Goal: Task Accomplishment & Management: Use online tool/utility

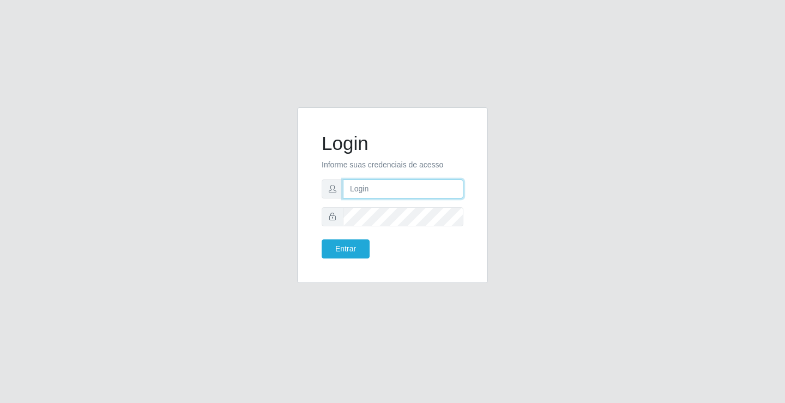
click at [381, 192] on input "text" at bounding box center [403, 188] width 121 height 19
type input "anacarla@ideal"
click at [348, 255] on button "Entrar" at bounding box center [346, 248] width 48 height 19
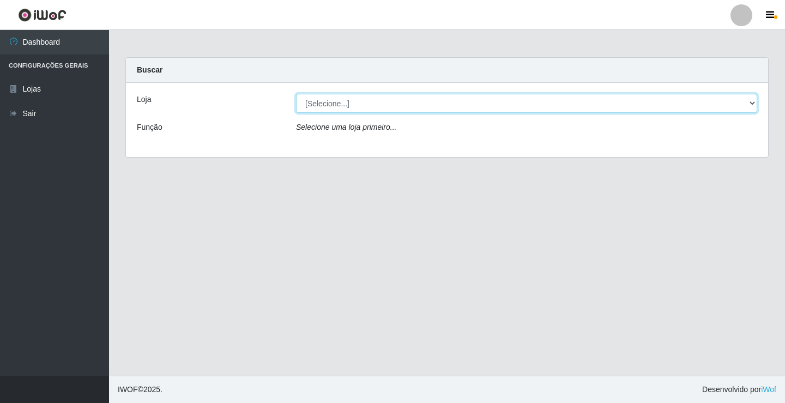
click at [748, 101] on select "[Selecione...] Ideal - Conceição" at bounding box center [526, 103] width 461 height 19
select select "231"
click at [296, 94] on select "[Selecione...] Ideal - Conceição" at bounding box center [526, 103] width 461 height 19
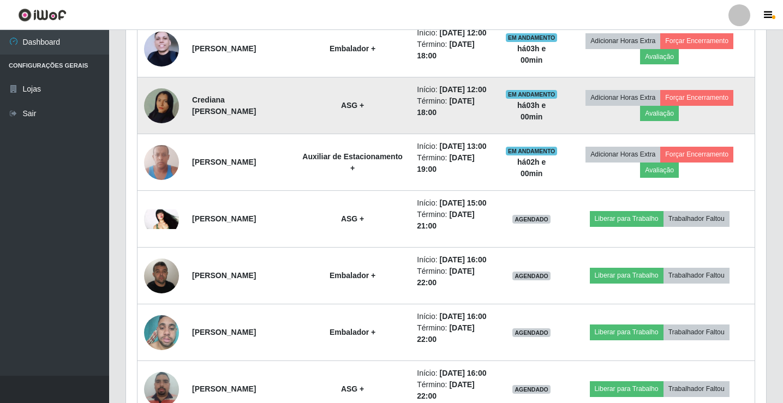
scroll to position [600, 0]
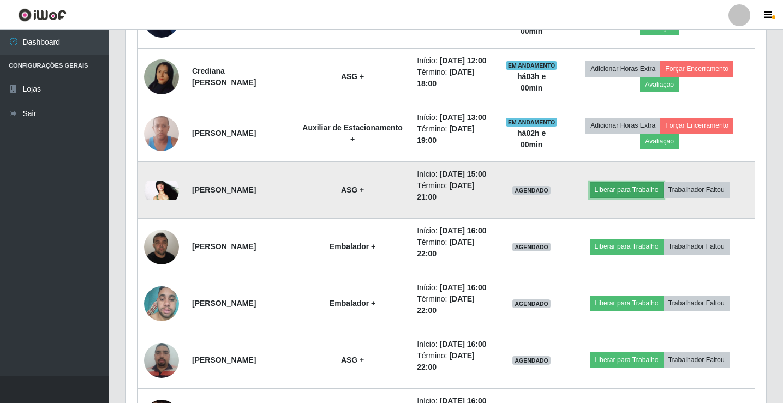
click at [622, 197] on button "Liberar para Trabalho" at bounding box center [627, 189] width 74 height 15
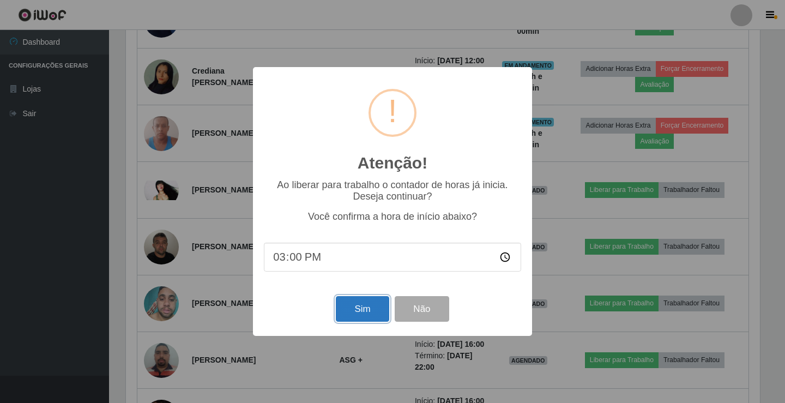
click at [345, 317] on button "Sim" at bounding box center [362, 309] width 53 height 26
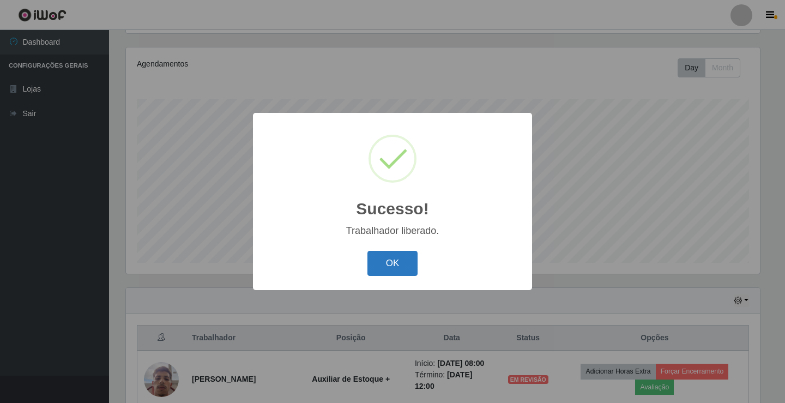
click at [389, 268] on button "OK" at bounding box center [393, 264] width 51 height 26
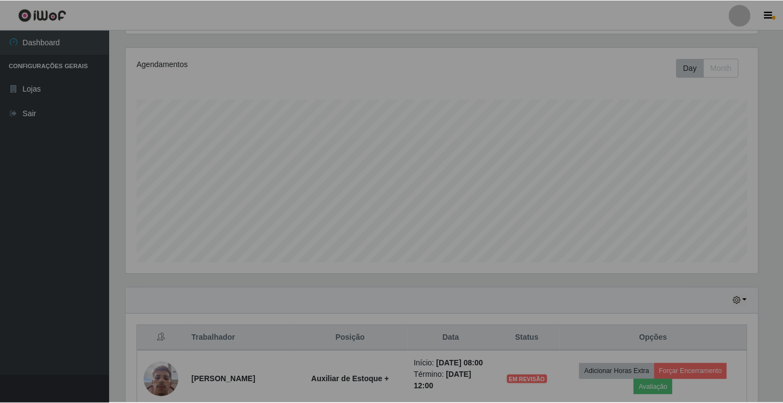
scroll to position [226, 640]
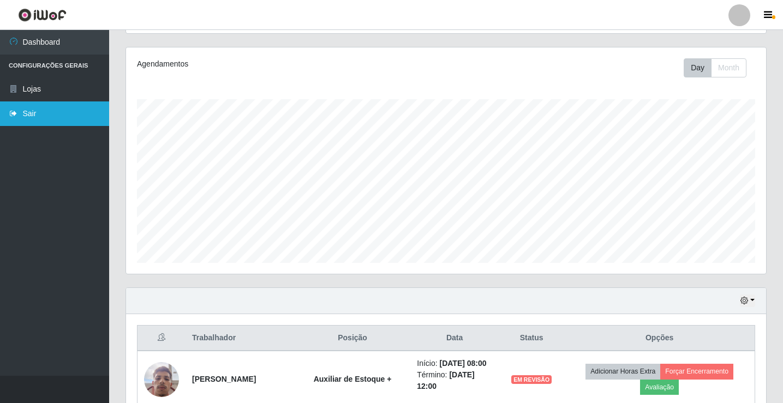
click at [37, 118] on link "Sair" at bounding box center [54, 113] width 109 height 25
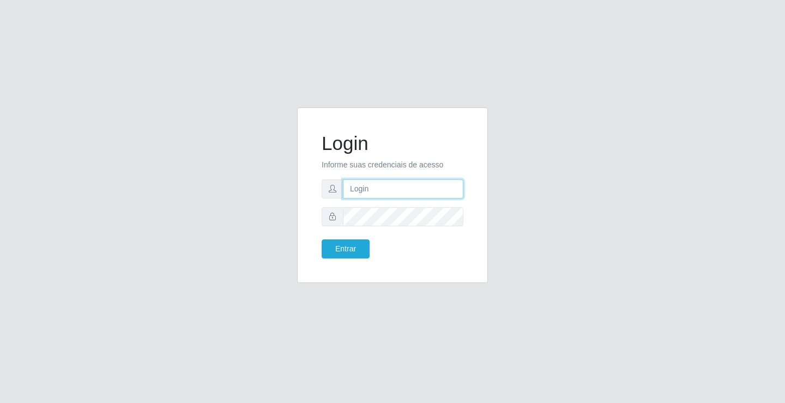
click at [394, 198] on input "text" at bounding box center [403, 188] width 121 height 19
type input "anacarla@ideal"
click at [356, 245] on button "Entrar" at bounding box center [346, 248] width 48 height 19
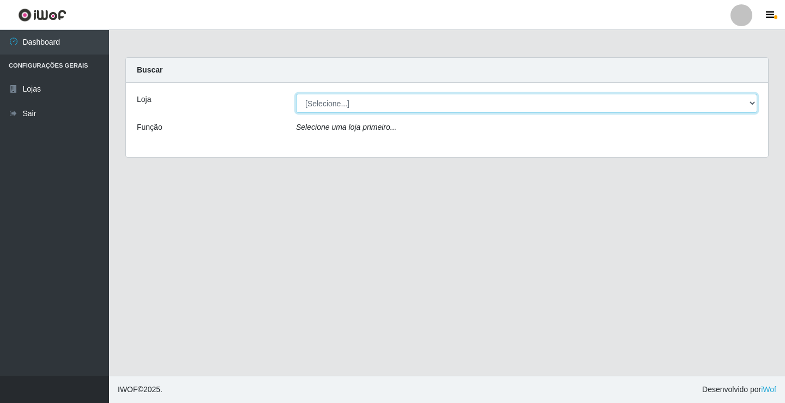
click at [756, 103] on select "[Selecione...] Ideal - Conceição" at bounding box center [526, 103] width 461 height 19
select select "231"
click at [296, 94] on select "[Selecione...] Ideal - Conceição" at bounding box center [526, 103] width 461 height 19
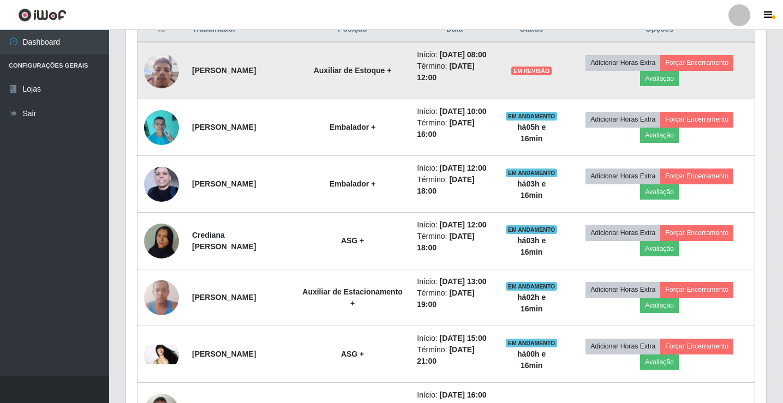
scroll to position [436, 0]
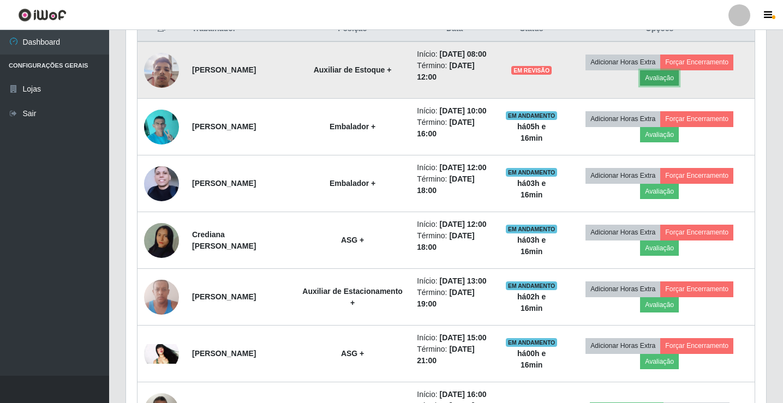
click at [678, 83] on button "Avaliação" at bounding box center [659, 77] width 39 height 15
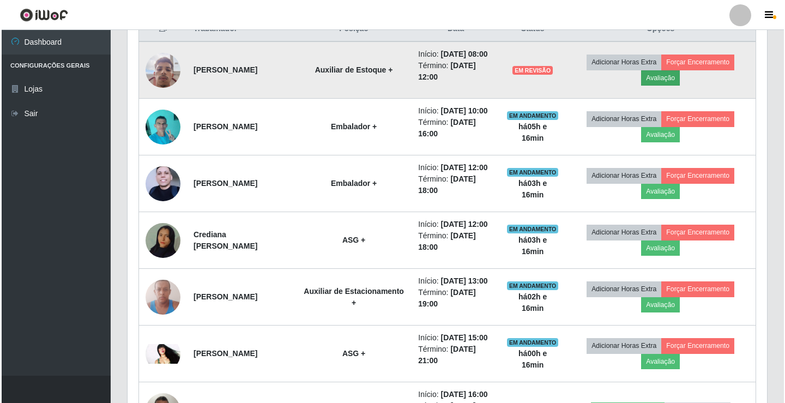
scroll to position [226, 634]
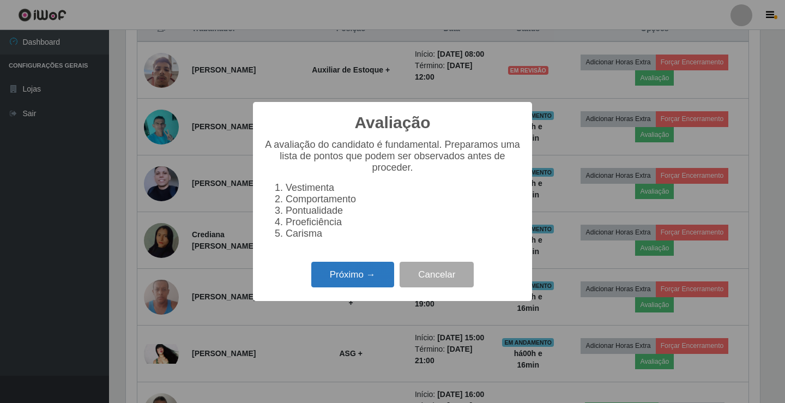
click at [340, 285] on button "Próximo →" at bounding box center [352, 275] width 83 height 26
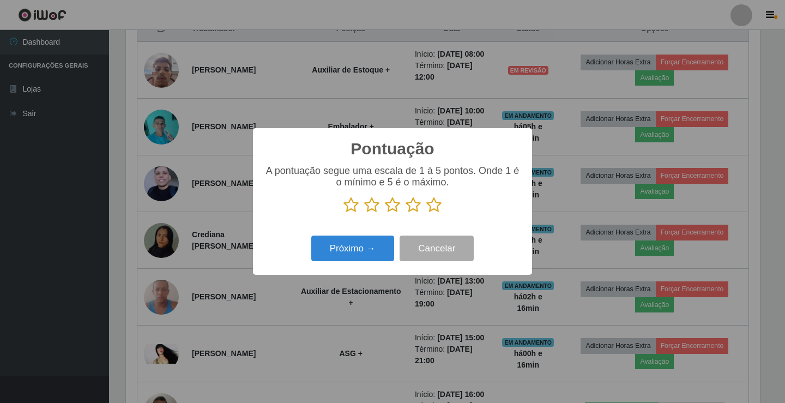
click at [435, 203] on icon at bounding box center [433, 205] width 15 height 16
click at [426, 213] on input "radio" at bounding box center [426, 213] width 0 height 0
click at [381, 241] on button "Próximo →" at bounding box center [352, 249] width 83 height 26
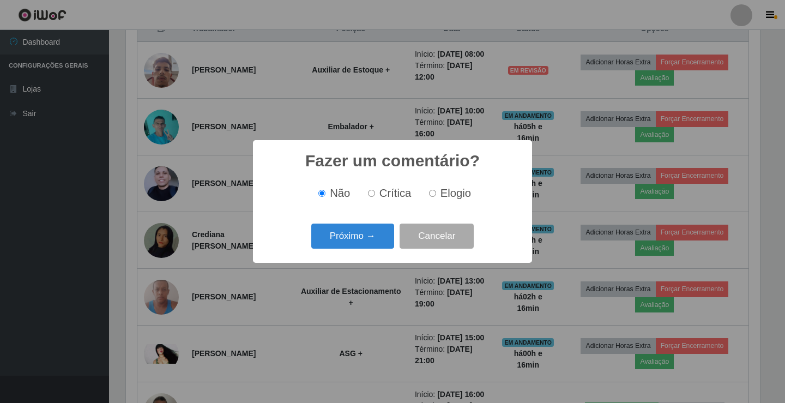
click at [381, 241] on button "Próximo →" at bounding box center [352, 237] width 83 height 26
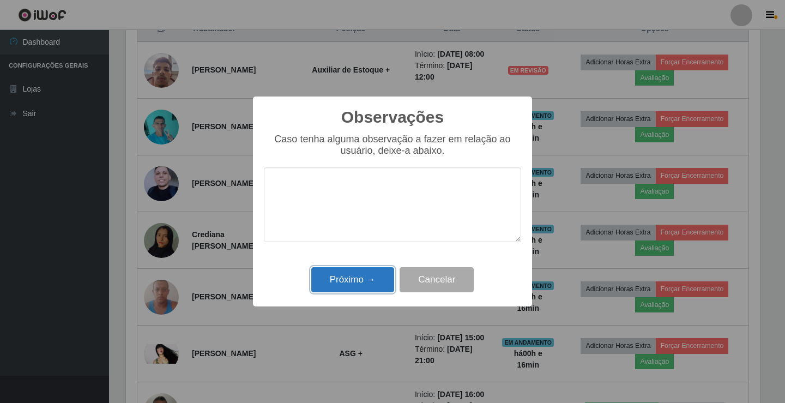
click at [348, 275] on button "Próximo →" at bounding box center [352, 280] width 83 height 26
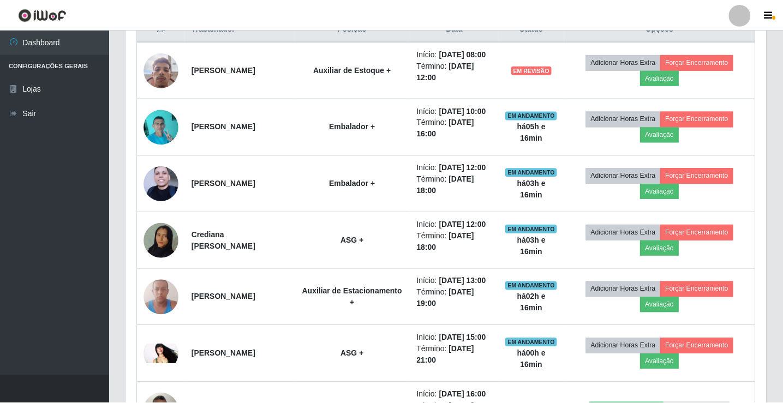
scroll to position [226, 640]
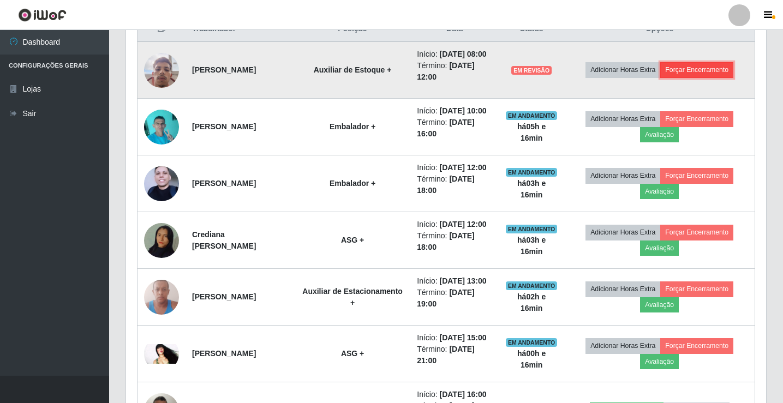
click at [719, 76] on button "Forçar Encerramento" at bounding box center [696, 69] width 73 height 15
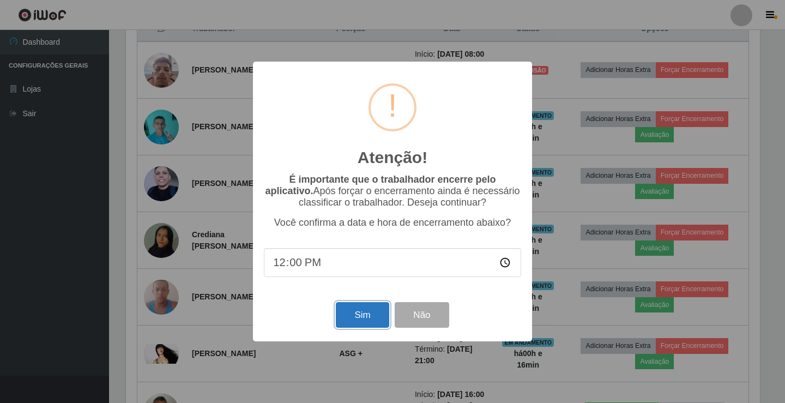
click at [378, 317] on button "Sim" at bounding box center [362, 315] width 53 height 26
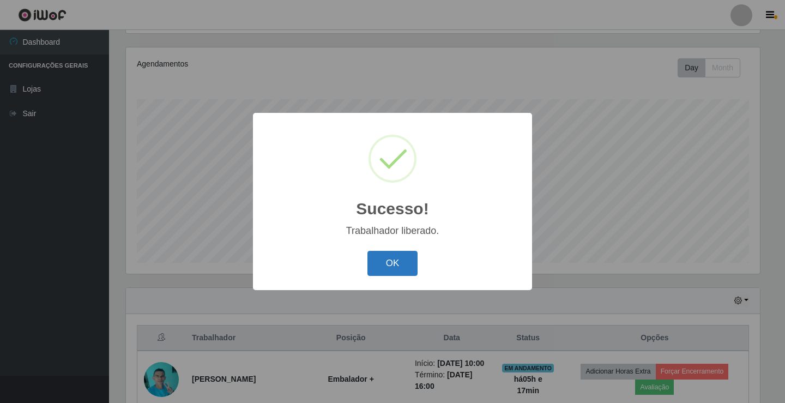
click at [378, 266] on button "OK" at bounding box center [393, 264] width 51 height 26
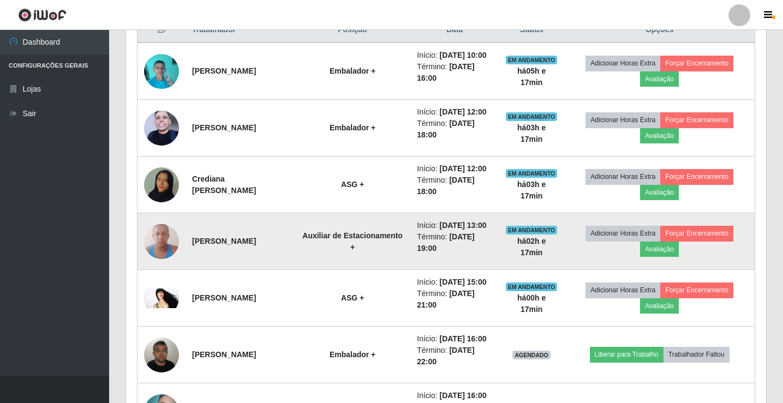
scroll to position [454, 0]
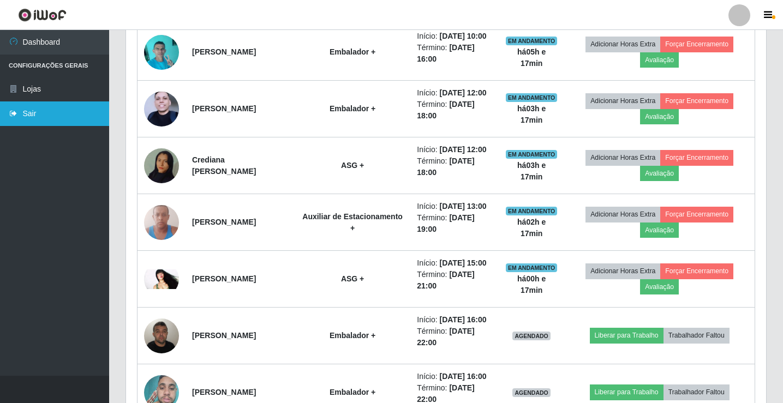
click at [74, 112] on link "Sair" at bounding box center [54, 113] width 109 height 25
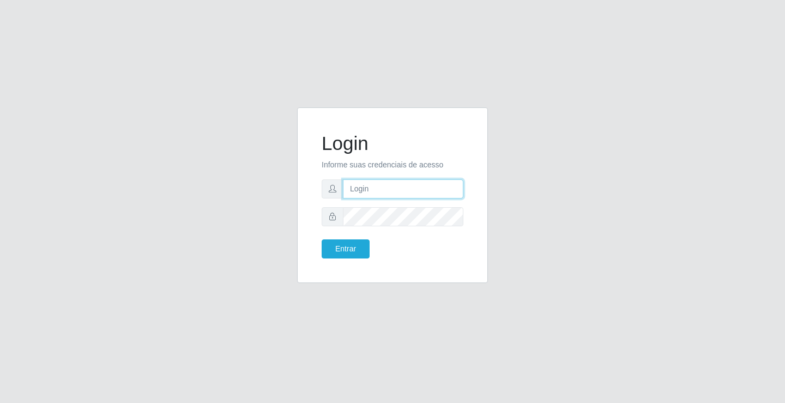
click at [378, 187] on input "text" at bounding box center [403, 188] width 121 height 19
type input "giovanny@ideal"
drag, startPoint x: 405, startPoint y: 188, endPoint x: 338, endPoint y: 187, distance: 67.1
click at [338, 187] on div "giovanny@ideal" at bounding box center [393, 188] width 142 height 19
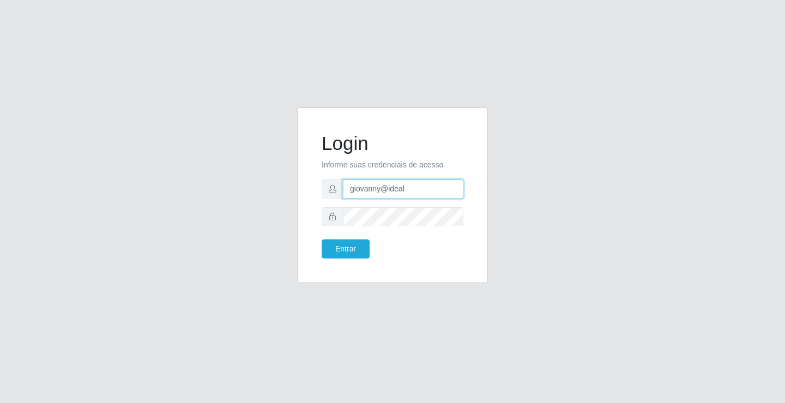
click at [388, 190] on input "giovanny@ideal" at bounding box center [403, 188] width 121 height 19
click at [389, 190] on input "giovanny@ideal" at bounding box center [403, 188] width 121 height 19
drag, startPoint x: 410, startPoint y: 190, endPoint x: 345, endPoint y: 191, distance: 64.4
click at [345, 191] on input "giovanny@ideal" at bounding box center [403, 188] width 121 height 19
click at [348, 261] on div "Login Informe suas credenciais de acesso giovanny@ideal Entrar" at bounding box center [393, 195] width 164 height 148
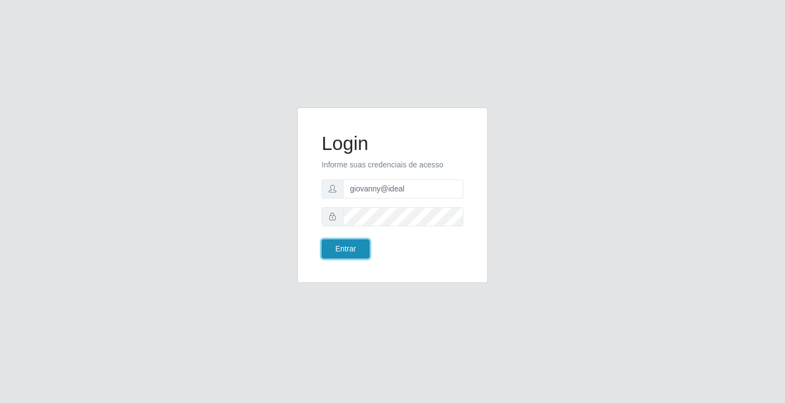
click at [347, 250] on button "Entrar" at bounding box center [346, 248] width 48 height 19
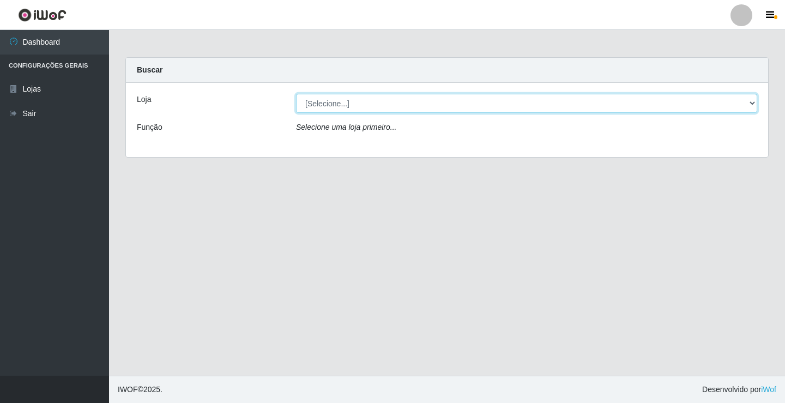
click at [738, 101] on select "[Selecione...] Ideal - Conceição" at bounding box center [526, 103] width 461 height 19
select select "231"
click at [296, 94] on select "[Selecione...] Ideal - Conceição" at bounding box center [526, 103] width 461 height 19
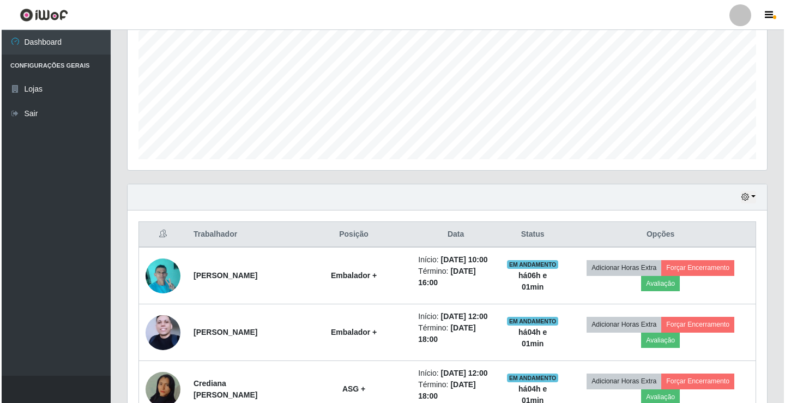
scroll to position [250, 0]
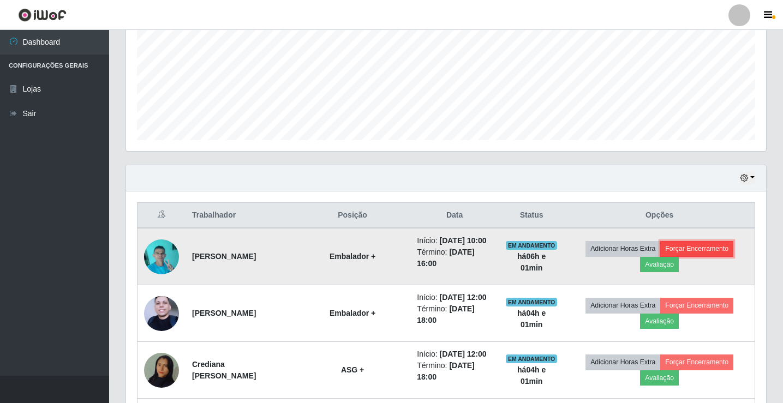
click at [705, 253] on button "Forçar Encerramento" at bounding box center [696, 248] width 73 height 15
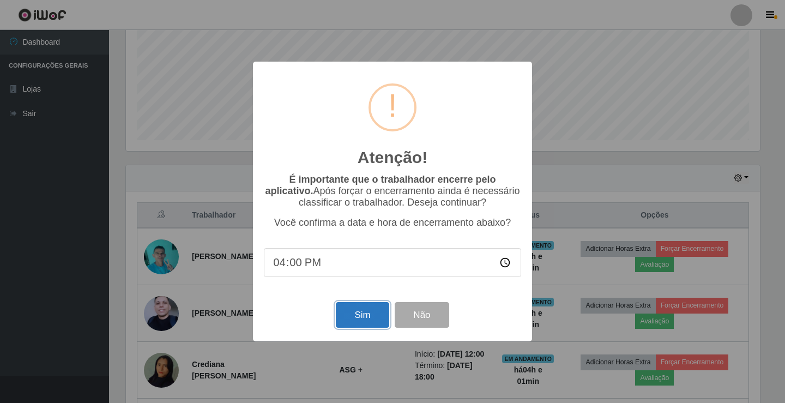
click at [375, 320] on button "Sim" at bounding box center [362, 315] width 53 height 26
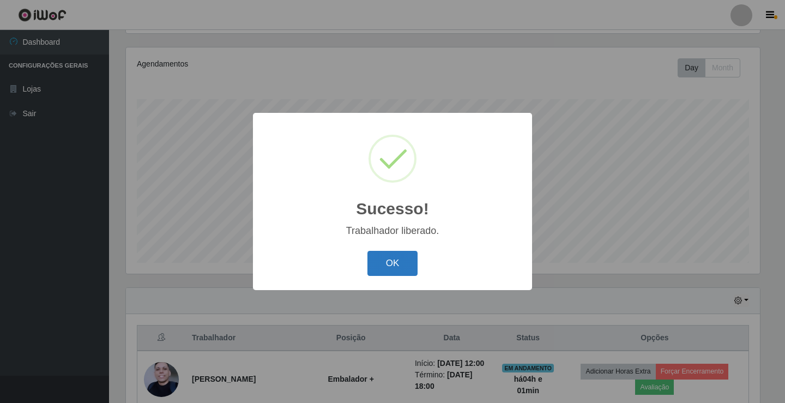
click at [399, 264] on button "OK" at bounding box center [393, 264] width 51 height 26
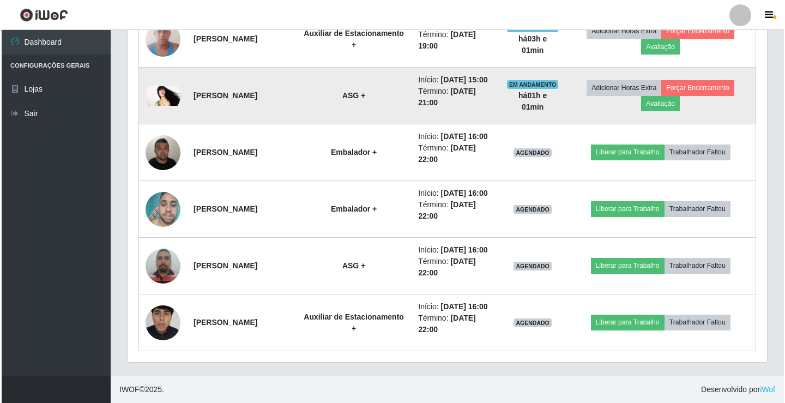
scroll to position [672, 0]
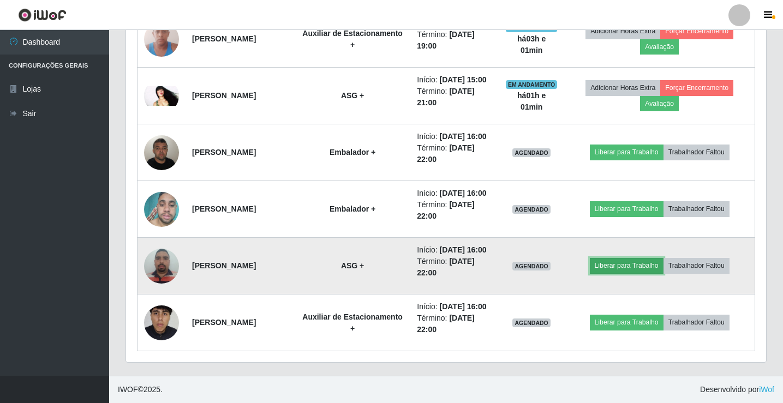
click at [635, 258] on button "Liberar para Trabalho" at bounding box center [627, 265] width 74 height 15
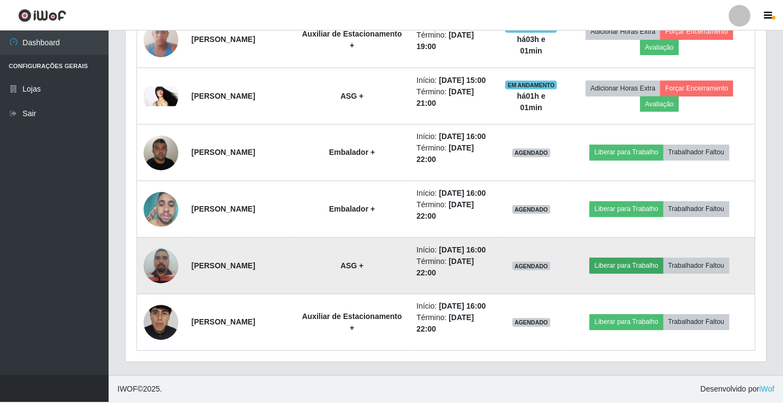
scroll to position [226, 634]
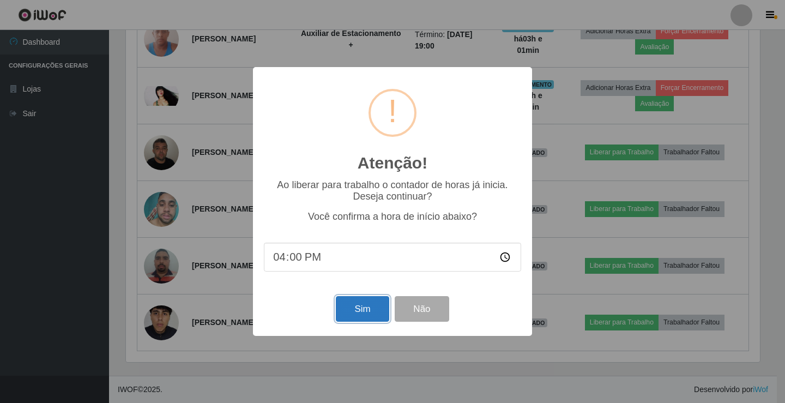
click at [366, 304] on button "Sim" at bounding box center [362, 309] width 53 height 26
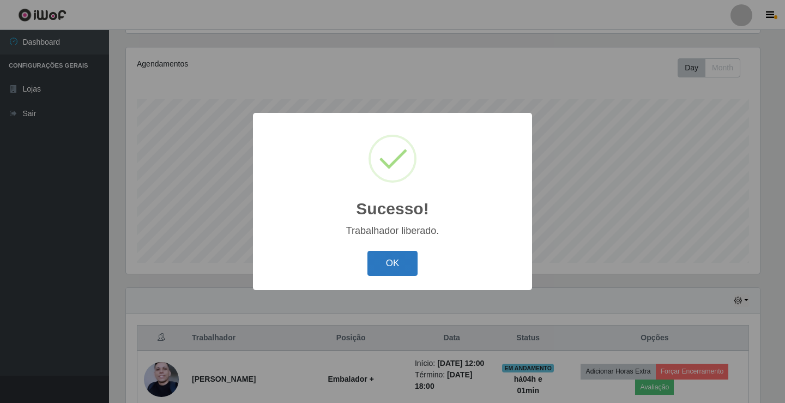
click at [401, 268] on button "OK" at bounding box center [393, 264] width 51 height 26
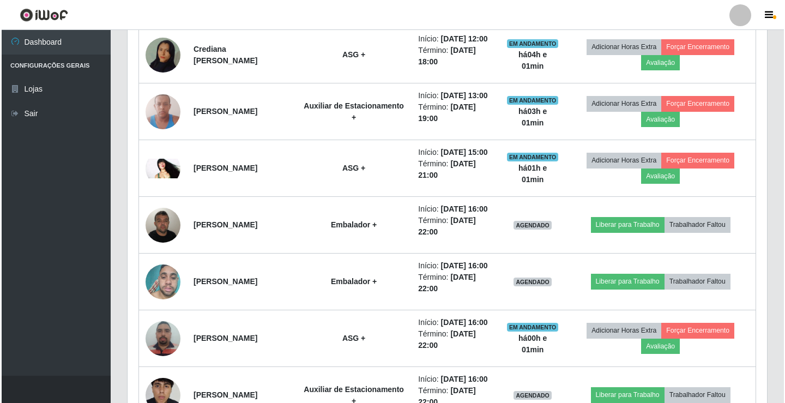
scroll to position [509, 0]
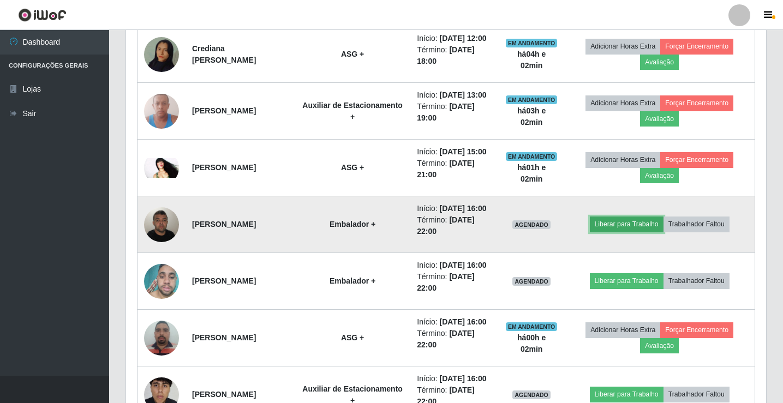
click at [632, 232] on button "Liberar para Trabalho" at bounding box center [627, 224] width 74 height 15
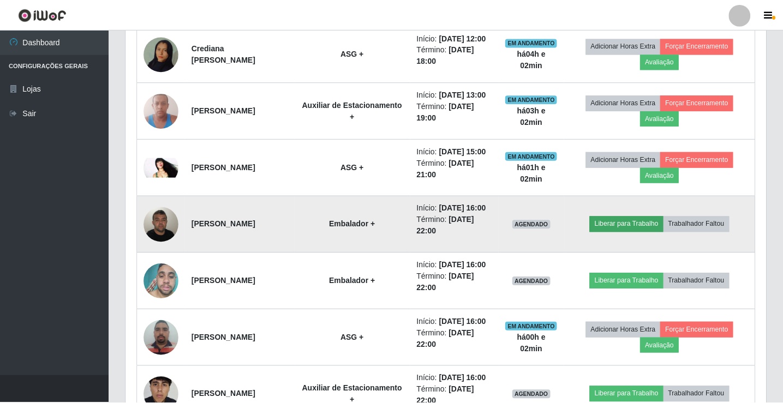
scroll to position [226, 634]
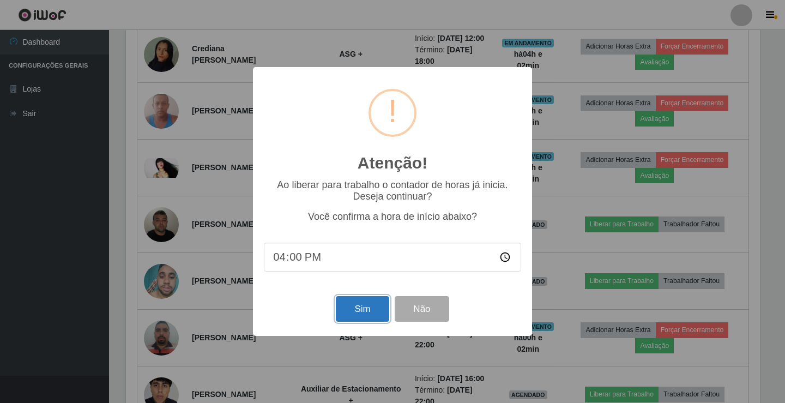
click at [366, 317] on button "Sim" at bounding box center [362, 309] width 53 height 26
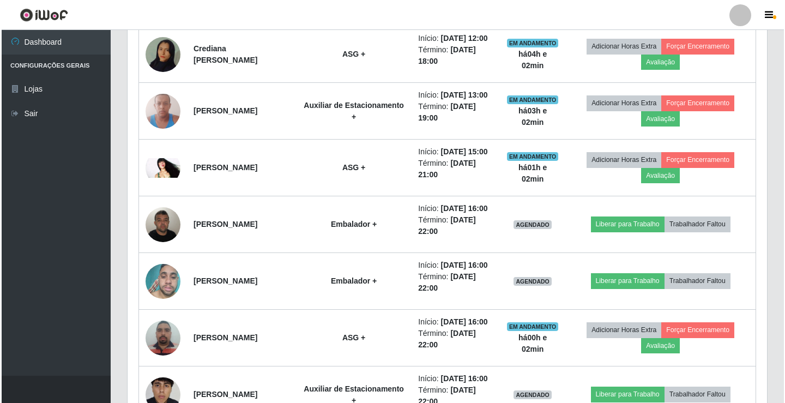
scroll to position [0, 0]
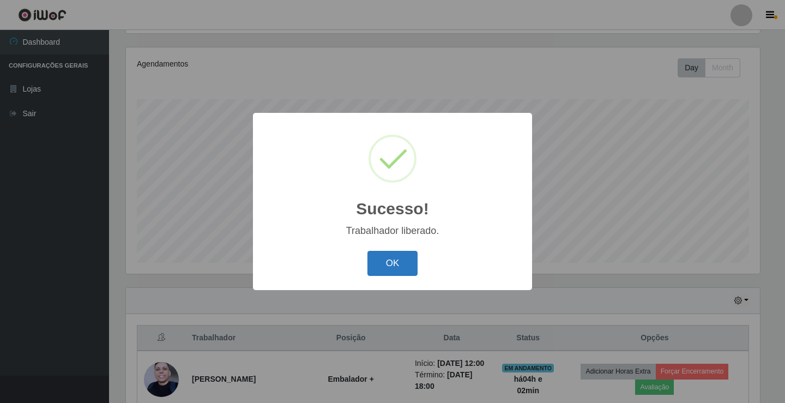
click at [391, 267] on button "OK" at bounding box center [393, 264] width 51 height 26
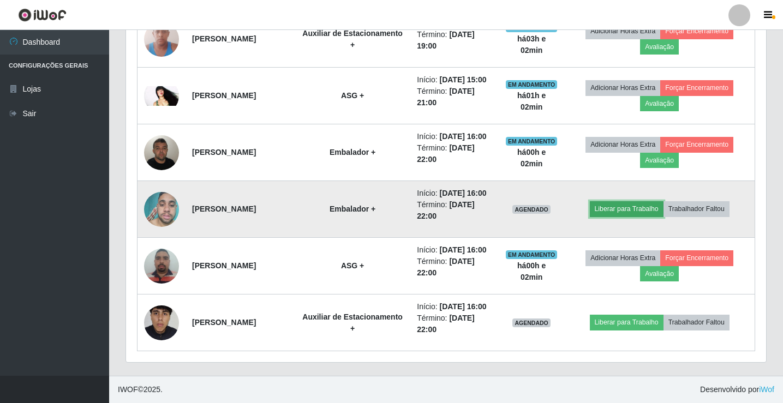
click at [636, 217] on button "Liberar para Trabalho" at bounding box center [627, 208] width 74 height 15
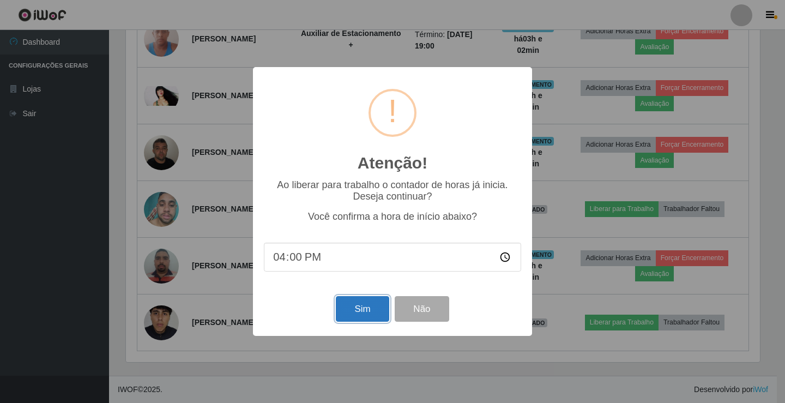
click at [341, 322] on button "Sim" at bounding box center [362, 309] width 53 height 26
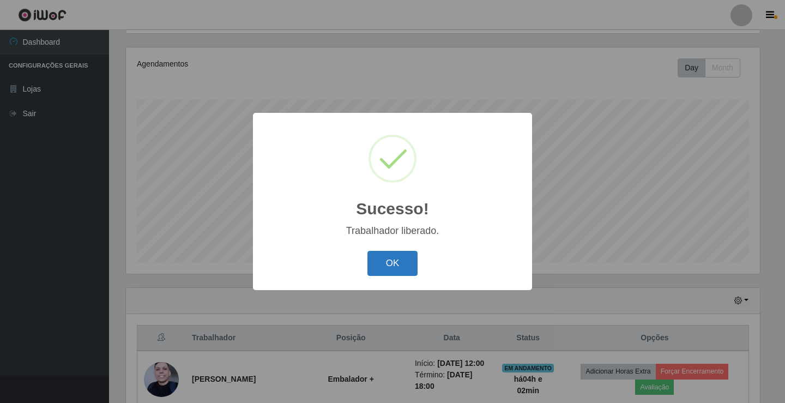
click at [395, 262] on button "OK" at bounding box center [393, 264] width 51 height 26
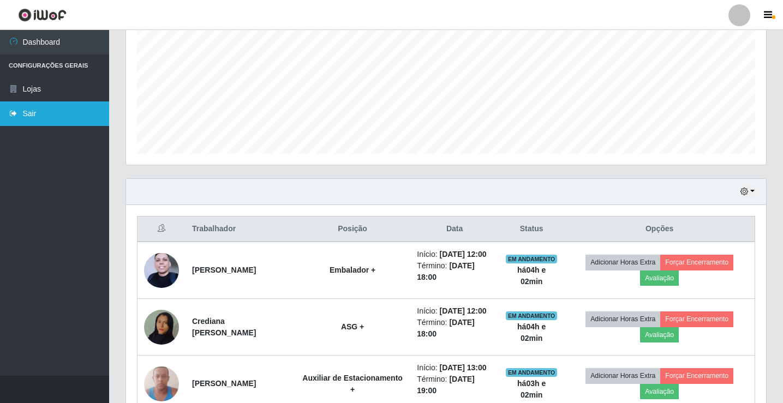
click at [29, 118] on link "Sair" at bounding box center [54, 113] width 109 height 25
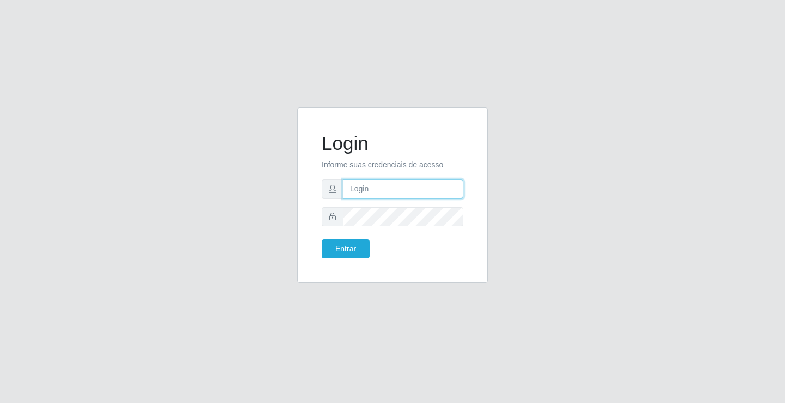
click at [386, 187] on input "text" at bounding box center [403, 188] width 121 height 19
drag, startPoint x: 403, startPoint y: 187, endPoint x: 339, endPoint y: 188, distance: 63.8
click at [339, 188] on div "giovanny@ideal" at bounding box center [393, 188] width 142 height 19
drag, startPoint x: 339, startPoint y: 188, endPoint x: 484, endPoint y: 193, distance: 144.6
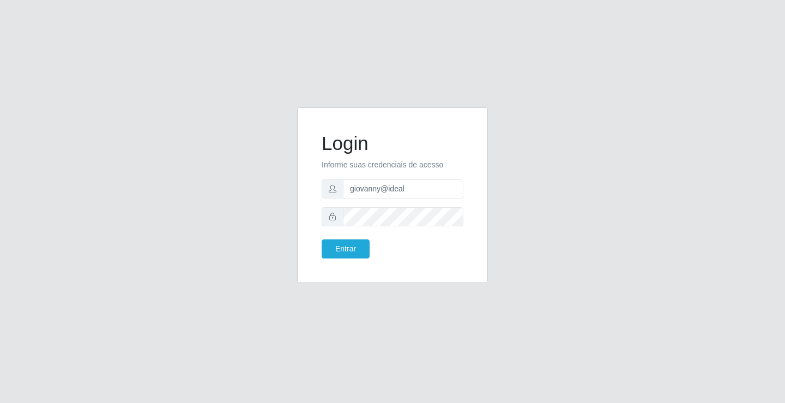
click at [484, 193] on div "Login Informe suas credenciais de acesso giovanny@ideal Entrar" at bounding box center [392, 195] width 191 height 176
click at [396, 190] on input "giovanny@ideal" at bounding box center [403, 188] width 121 height 19
drag, startPoint x: 414, startPoint y: 188, endPoint x: 341, endPoint y: 196, distance: 72.9
click at [341, 196] on div "giovanny@ideal" at bounding box center [393, 188] width 142 height 19
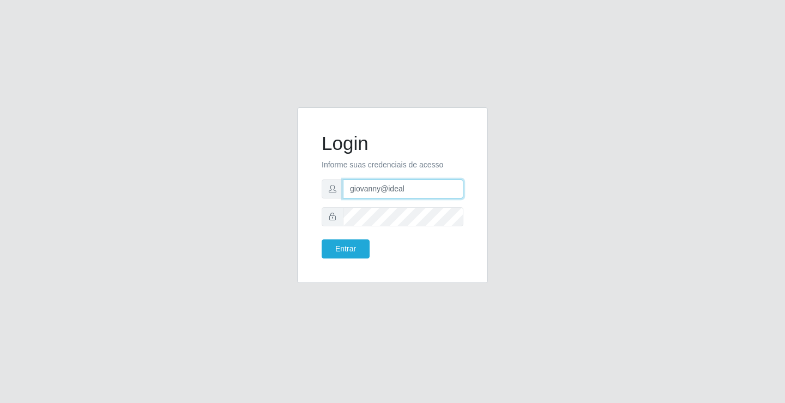
drag, startPoint x: 408, startPoint y: 189, endPoint x: 782, endPoint y: 201, distance: 374.3
click at [724, 200] on div "Login Informe suas credenciais de acesso giovanny@ideal Entrar" at bounding box center [392, 201] width 785 height 403
drag, startPoint x: 406, startPoint y: 187, endPoint x: 323, endPoint y: 181, distance: 82.6
click at [304, 187] on div "Login Informe suas credenciais de acesso giovanny@ideal Entrar" at bounding box center [392, 195] width 191 height 176
drag, startPoint x: 331, startPoint y: 175, endPoint x: 498, endPoint y: 123, distance: 174.9
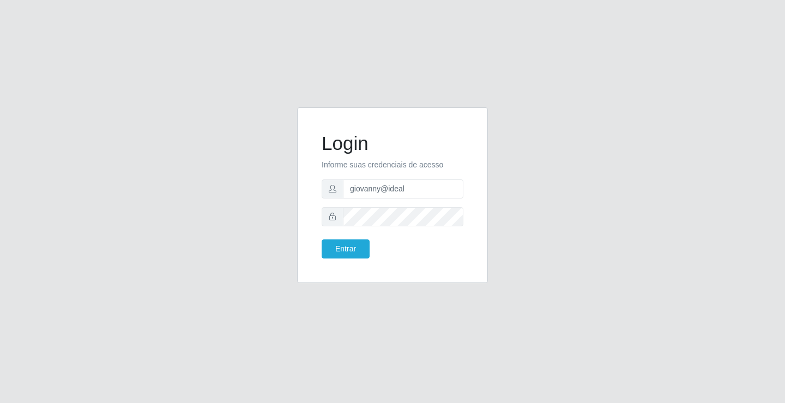
click at [498, 123] on div "Login Informe suas credenciais de acesso giovanny@ideal Entrar" at bounding box center [393, 201] width 622 height 189
click at [400, 191] on input "giovanny@ideal" at bounding box center [403, 188] width 121 height 19
click at [484, 171] on div "Login Informe suas credenciais de acesso giovaidealnny@ Entrar" at bounding box center [392, 195] width 191 height 176
drag, startPoint x: 401, startPoint y: 191, endPoint x: 624, endPoint y: 247, distance: 229.4
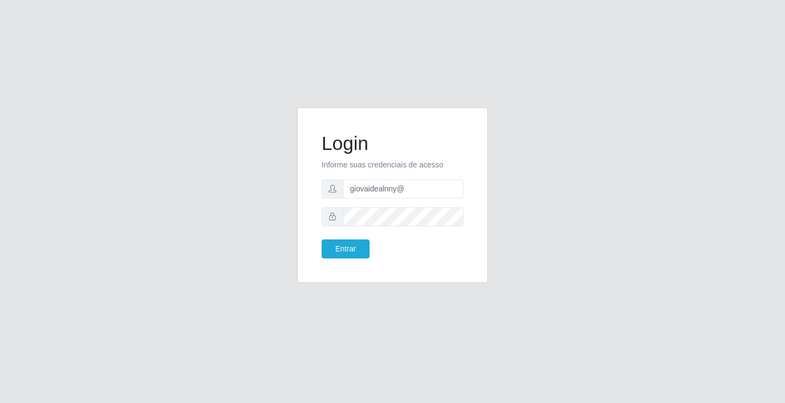
click at [624, 245] on div "Login Informe suas credenciais de acesso giovaidealnny@ Entrar" at bounding box center [393, 201] width 622 height 189
click at [409, 189] on input "giovaidealnny@" at bounding box center [403, 188] width 121 height 19
type input "g"
type input "giovanny@ideal"
drag, startPoint x: 407, startPoint y: 188, endPoint x: 433, endPoint y: 203, distance: 30.3
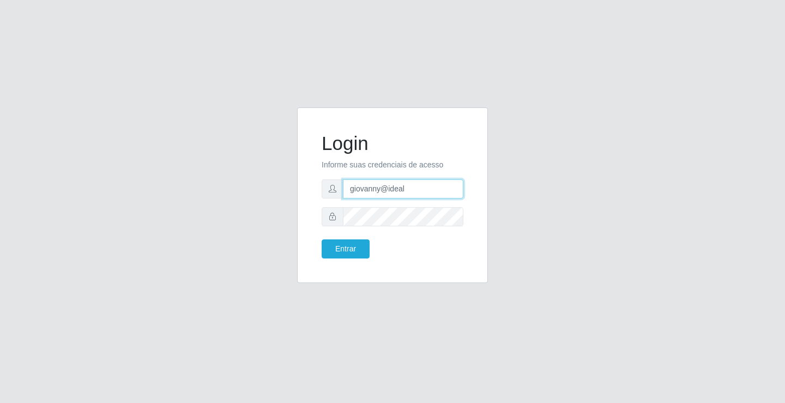
click at [433, 203] on form "Login Informe suas credenciais de acesso giovanny@ideal Entrar" at bounding box center [393, 195] width 142 height 127
drag, startPoint x: 413, startPoint y: 189, endPoint x: 338, endPoint y: 185, distance: 75.4
click at [338, 185] on div "giovanny@ideal" at bounding box center [393, 188] width 142 height 19
click at [347, 244] on button "Entrar" at bounding box center [346, 248] width 48 height 19
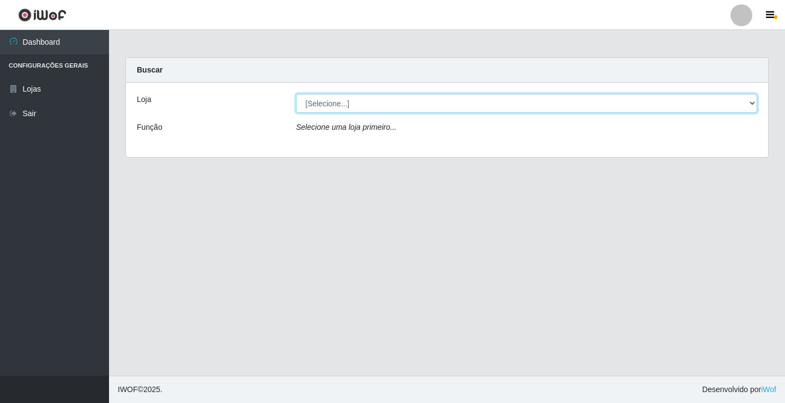
click at [519, 98] on select "[Selecione...] Ideal - Conceição" at bounding box center [526, 103] width 461 height 19
select select "231"
click at [296, 94] on select "[Selecione...] Ideal - Conceição" at bounding box center [526, 103] width 461 height 19
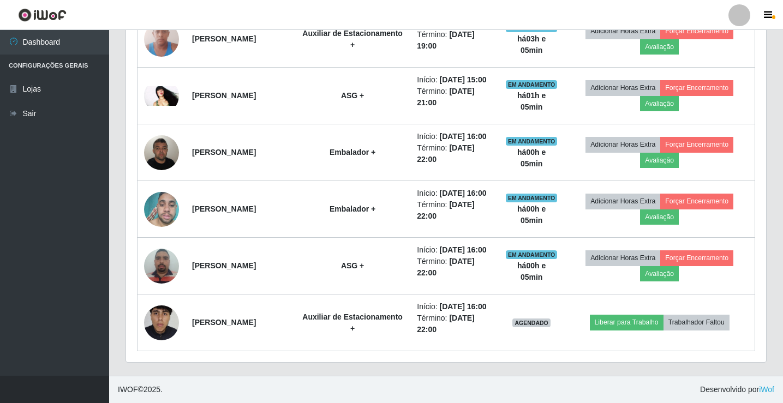
scroll to position [654, 0]
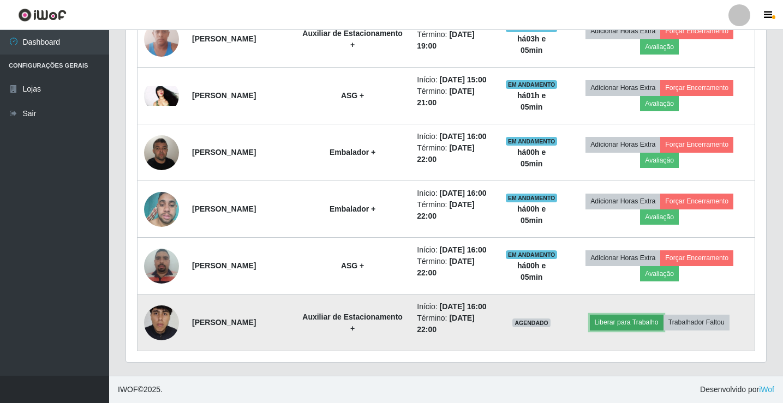
click at [627, 330] on button "Liberar para Trabalho" at bounding box center [627, 322] width 74 height 15
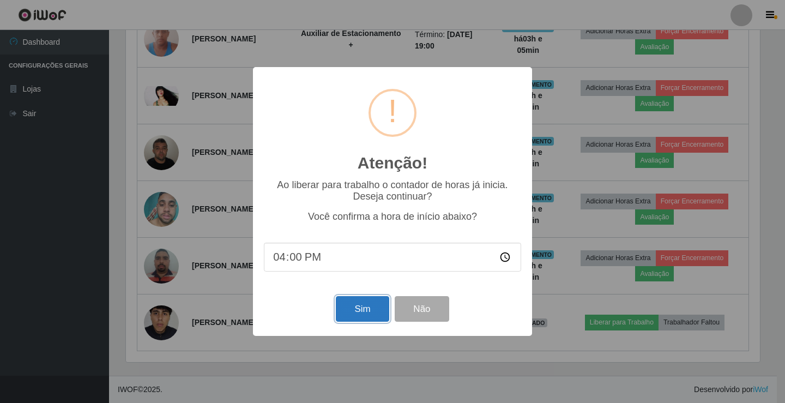
click at [364, 310] on button "Sim" at bounding box center [362, 309] width 53 height 26
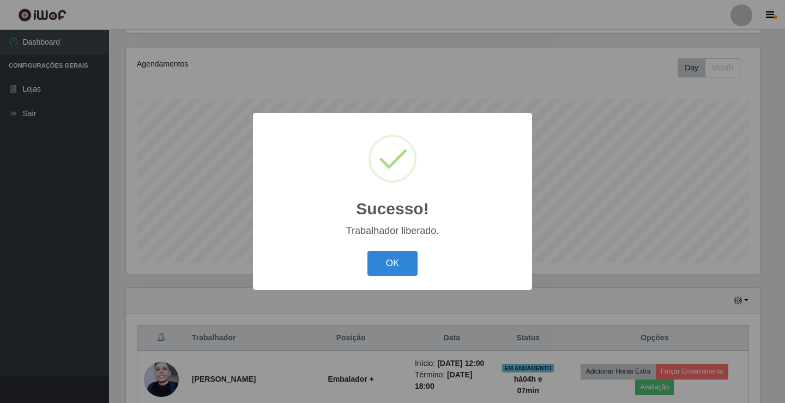
drag, startPoint x: 364, startPoint y: 310, endPoint x: 785, endPoint y: 424, distance: 435.6
click at [406, 273] on button "OK" at bounding box center [393, 264] width 51 height 26
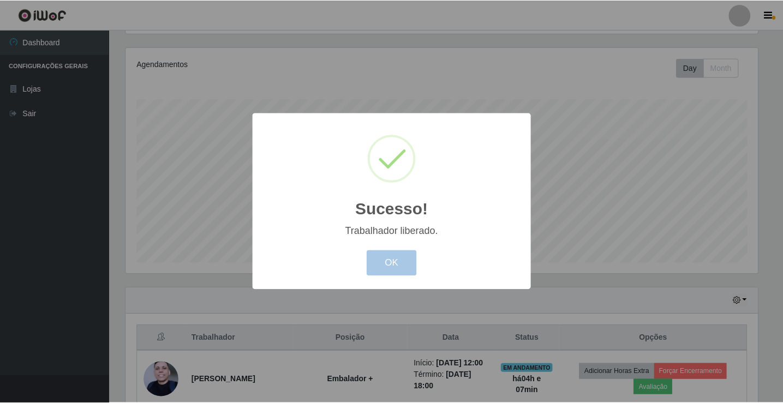
scroll to position [226, 640]
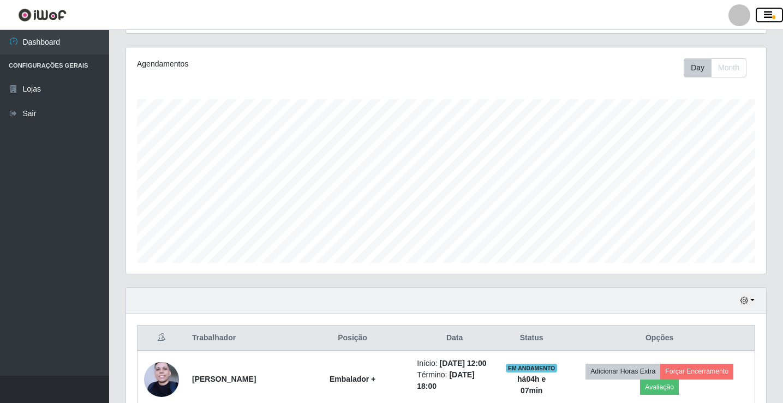
click at [768, 13] on icon "button" at bounding box center [768, 15] width 8 height 10
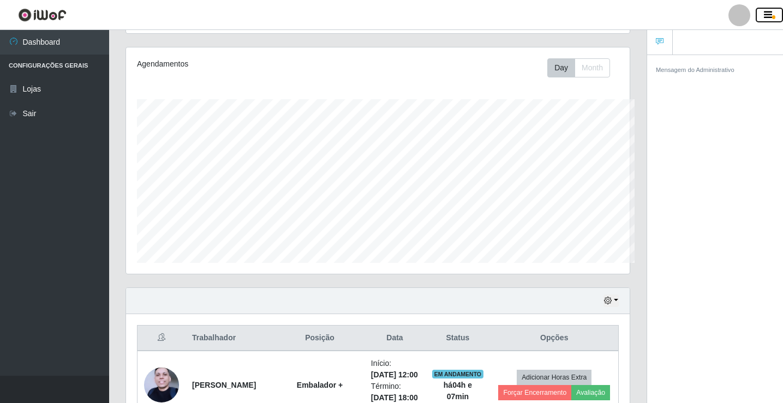
scroll to position [545136, 544859]
click at [623, 20] on header "Perfil Alterar Senha Sair" at bounding box center [391, 15] width 783 height 30
click at [738, 17] on div at bounding box center [739, 15] width 22 height 22
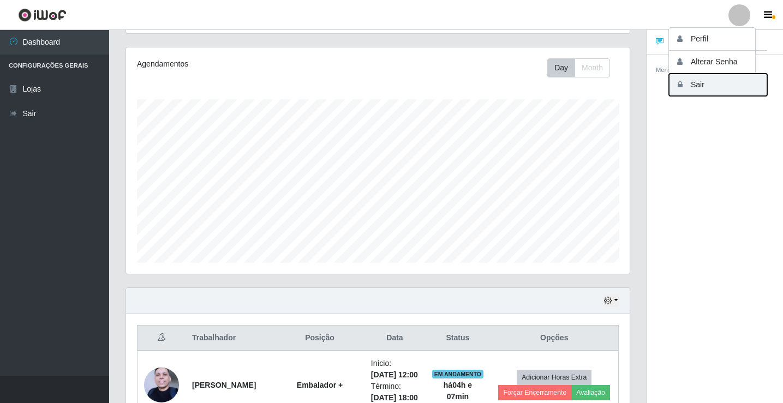
click at [703, 89] on button "Sair" at bounding box center [718, 85] width 98 height 22
